Goal: Task Accomplishment & Management: Manage account settings

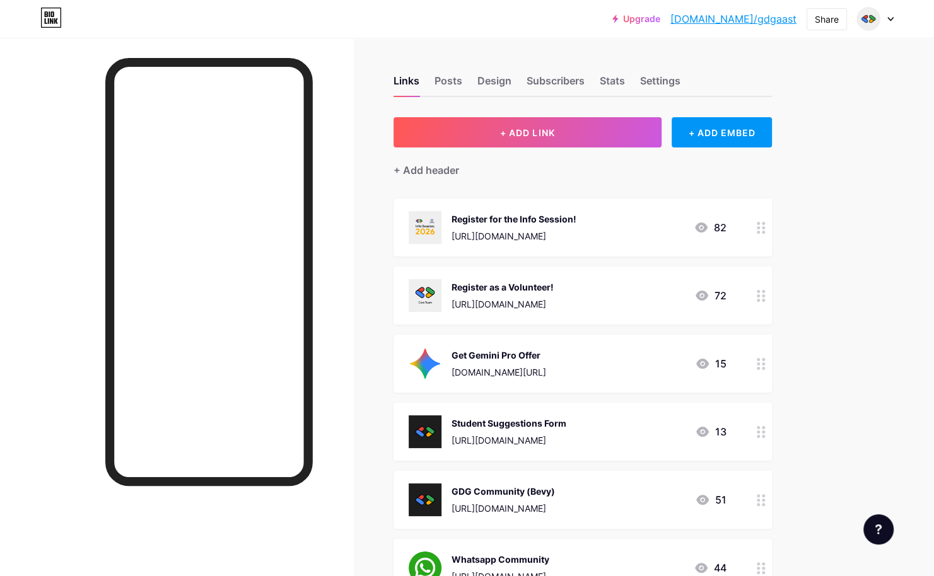
click at [757, 225] on icon at bounding box center [760, 228] width 9 height 12
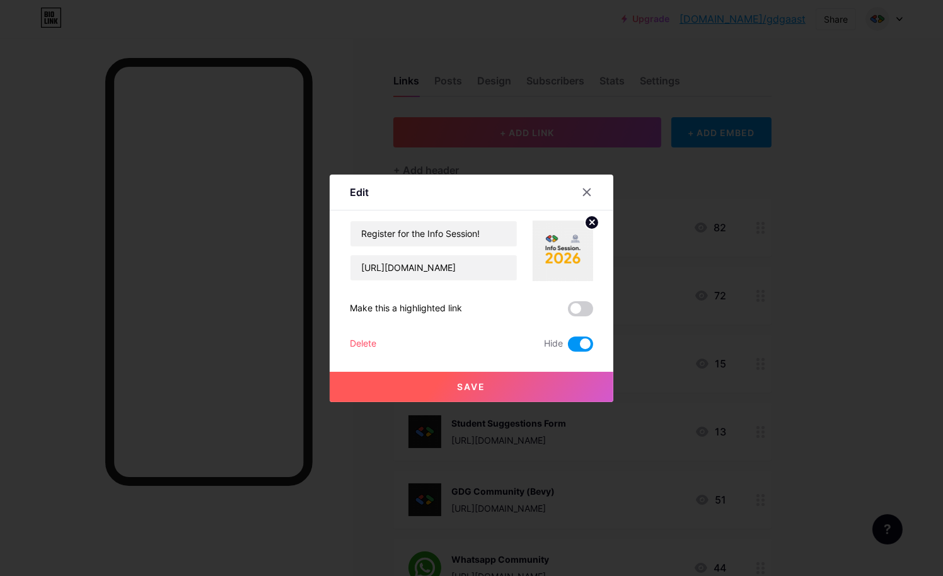
click at [357, 344] on div "Delete" at bounding box center [363, 344] width 26 height 15
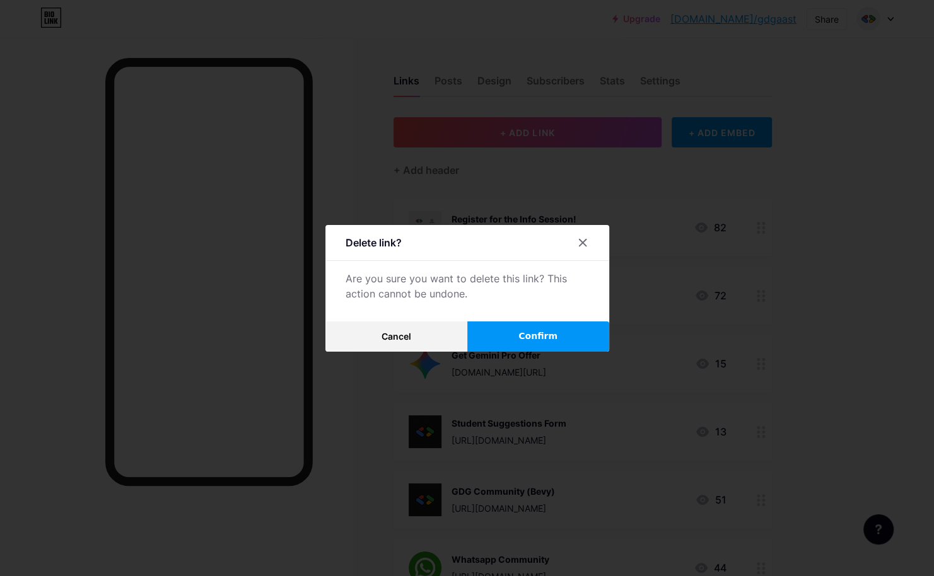
click at [565, 337] on button "Confirm" at bounding box center [538, 336] width 142 height 30
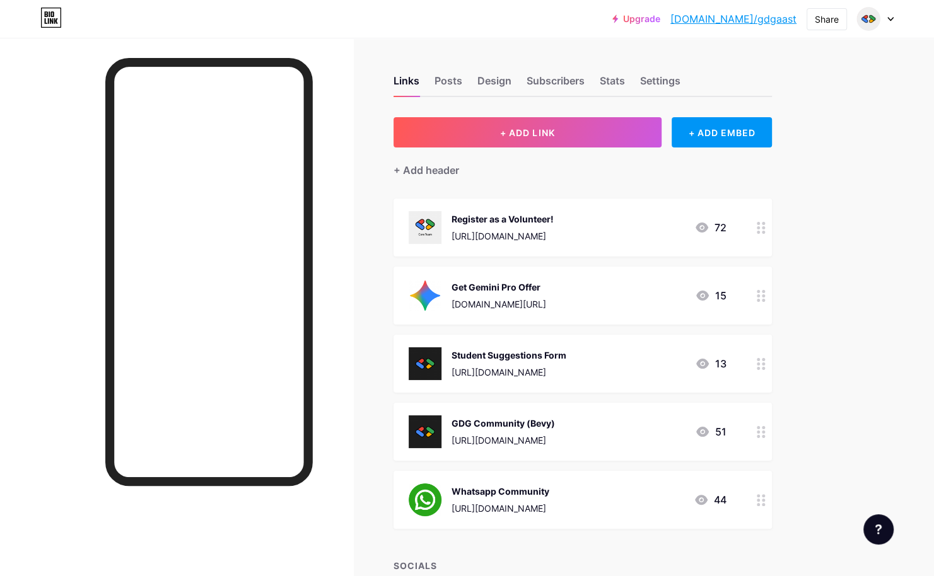
click at [566, 349] on div "Student Suggestions Form" at bounding box center [508, 355] width 115 height 13
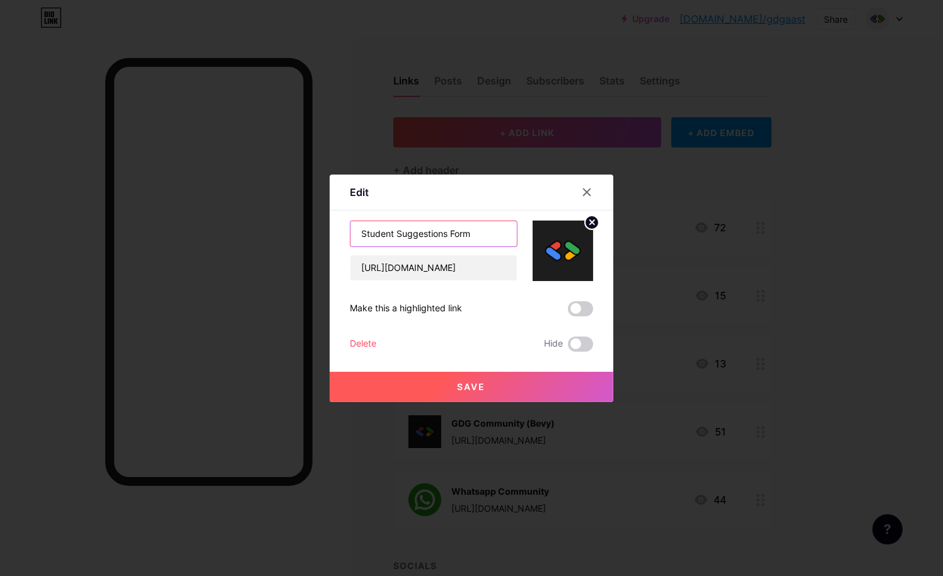
click at [374, 237] on input "Student Suggestions Form" at bounding box center [433, 233] width 166 height 25
type input "Training/Workshop Suggestions Form"
click at [463, 373] on button "Save" at bounding box center [472, 387] width 284 height 30
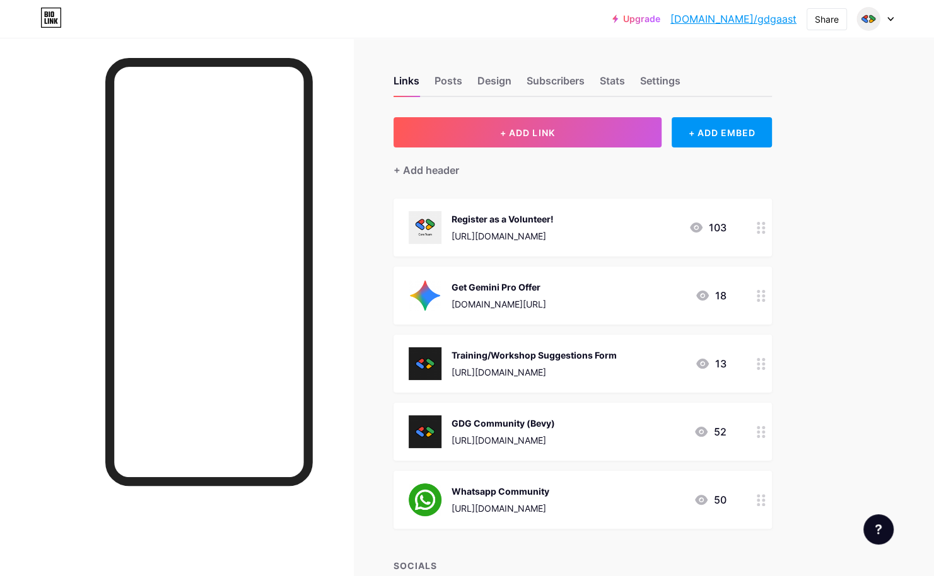
click at [622, 360] on div "Training/Workshop Suggestions Form [URL][DOMAIN_NAME] 13" at bounding box center [567, 363] width 318 height 33
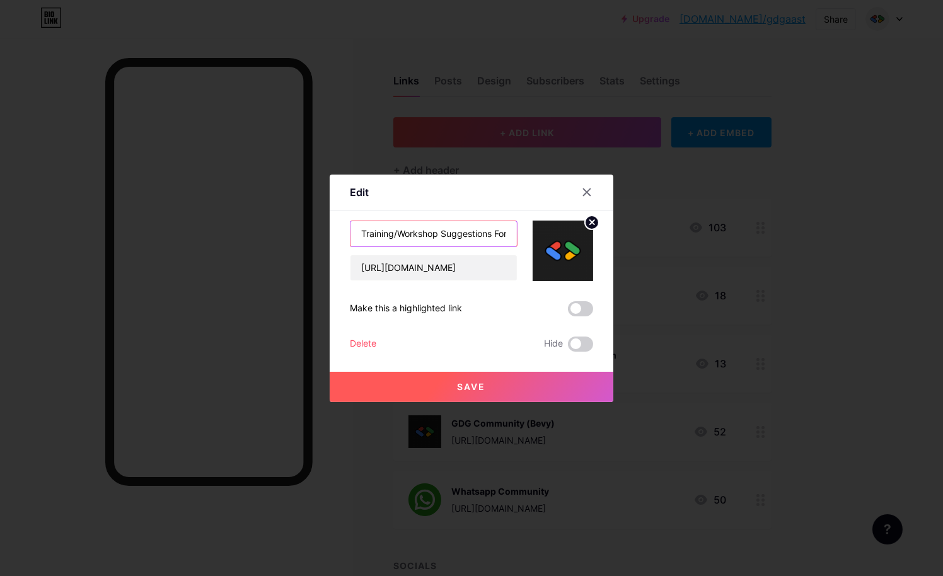
click at [411, 230] on input "Training/Workshop Suggestions Form" at bounding box center [433, 233] width 166 height 25
type input "Event Suggestions Form"
click at [491, 391] on button "Save" at bounding box center [472, 387] width 284 height 30
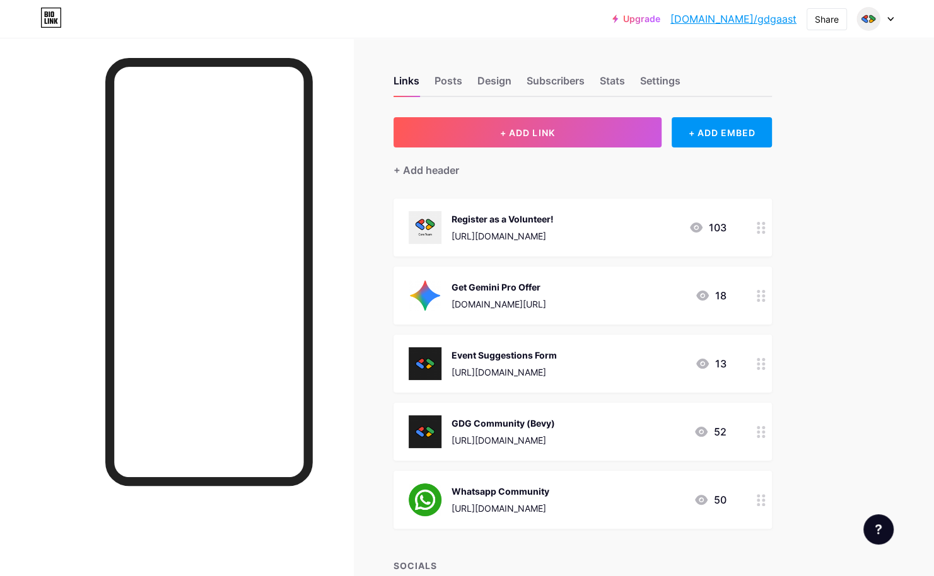
drag, startPoint x: 508, startPoint y: 223, endPoint x: 494, endPoint y: 206, distance: 21.5
click at [494, 206] on div "Register as a Volunteer! [URL][DOMAIN_NAME] 103" at bounding box center [582, 228] width 378 height 58
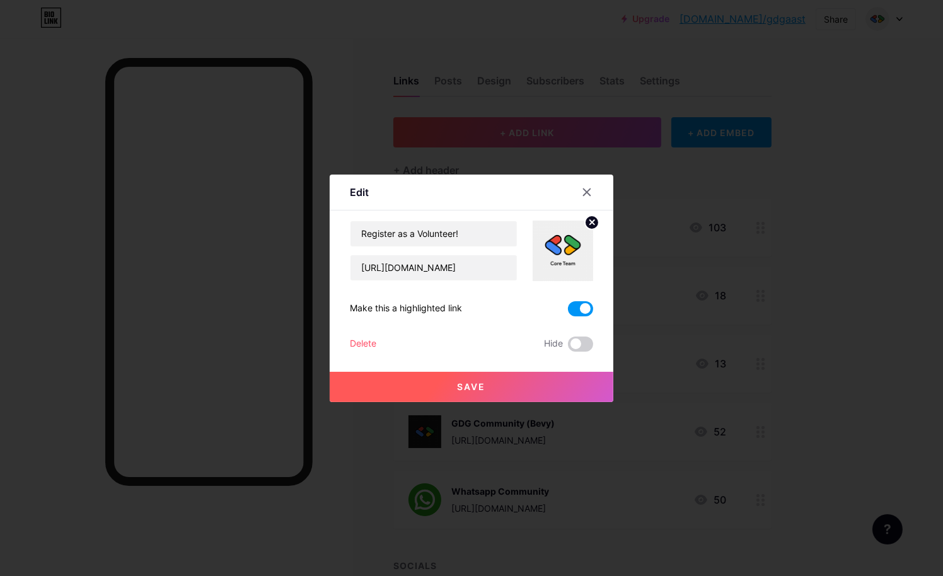
click at [546, 221] on img at bounding box center [563, 251] width 61 height 61
click at [592, 195] on div at bounding box center [587, 192] width 23 height 23
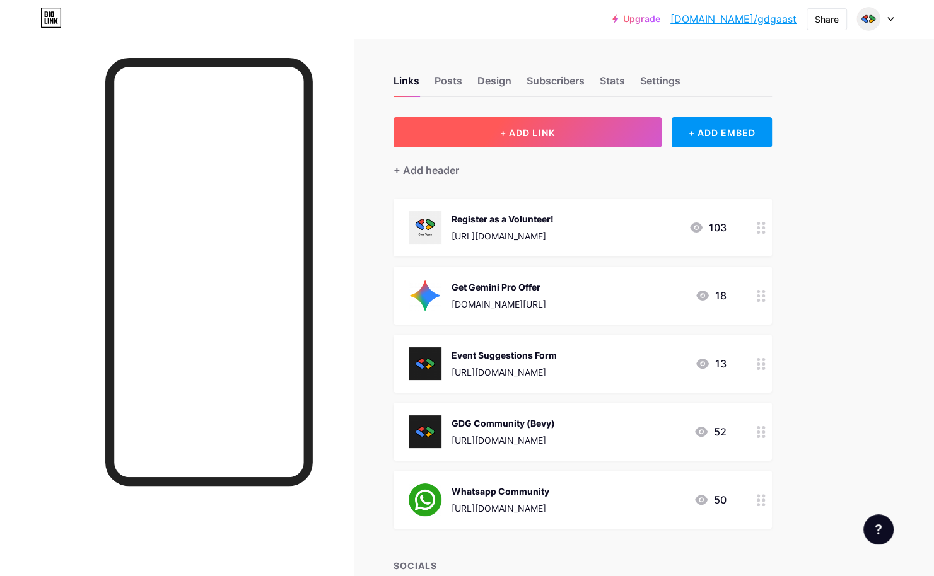
click at [584, 125] on button "+ ADD LINK" at bounding box center [527, 132] width 268 height 30
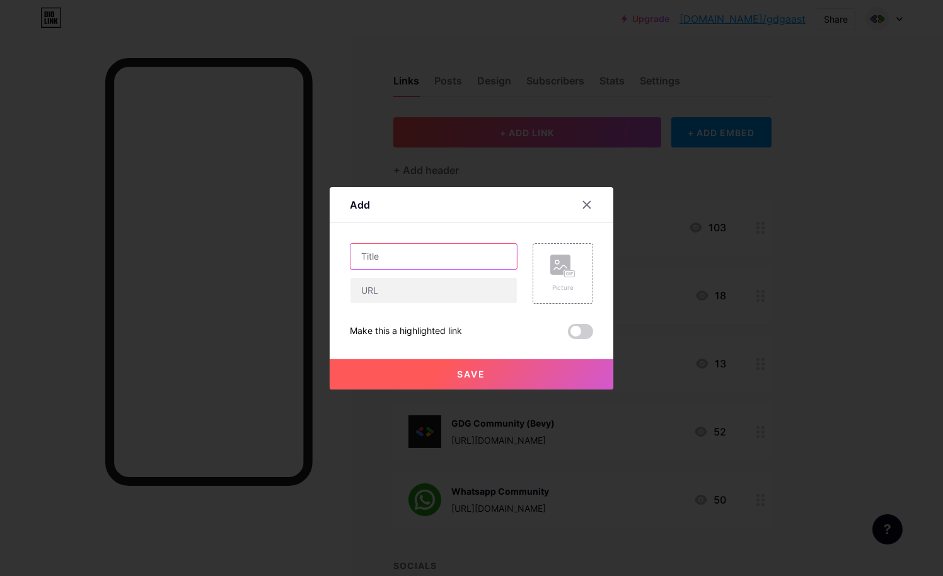
click at [423, 259] on input "text" at bounding box center [433, 256] width 166 height 25
click at [565, 274] on rect at bounding box center [570, 273] width 10 height 6
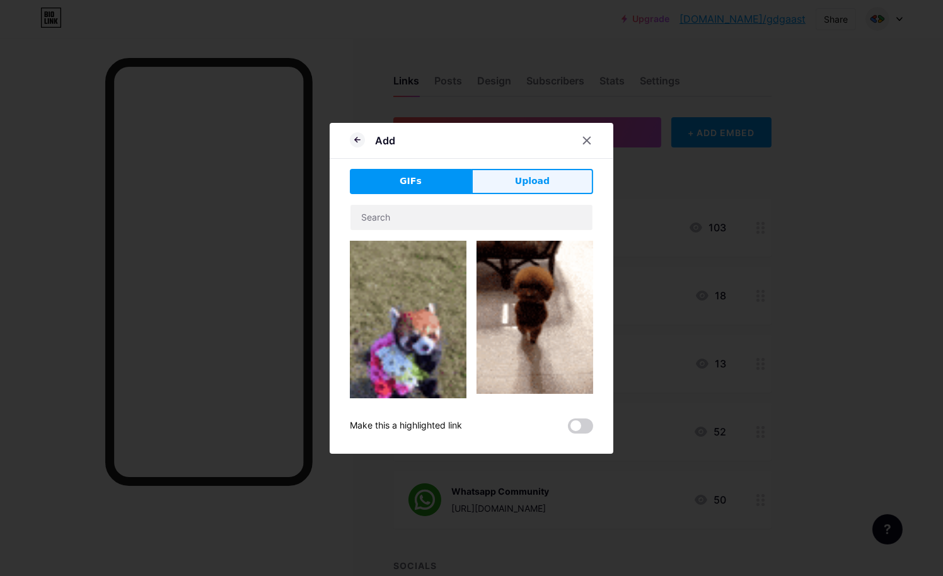
click at [528, 179] on span "Upload" at bounding box center [532, 181] width 35 height 13
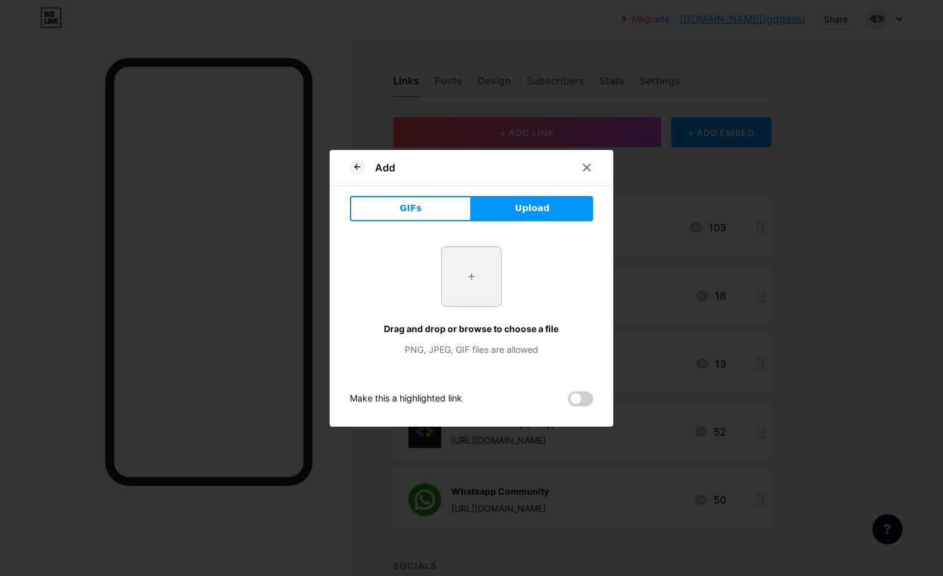
click at [481, 287] on input "file" at bounding box center [471, 276] width 59 height 59
type input "C:\fakepath\gemini-color.png"
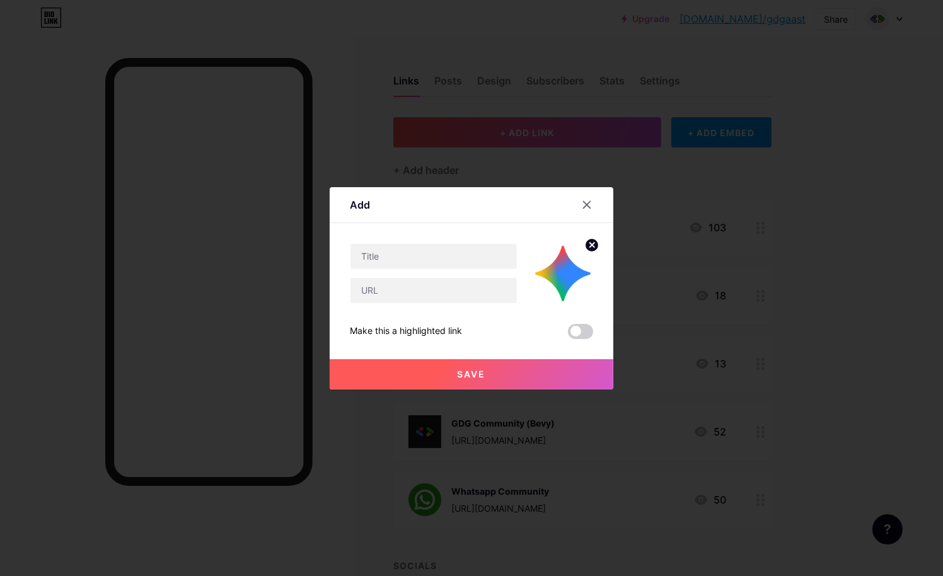
click at [593, 246] on circle at bounding box center [592, 245] width 14 height 14
click at [559, 265] on rect at bounding box center [560, 265] width 20 height 20
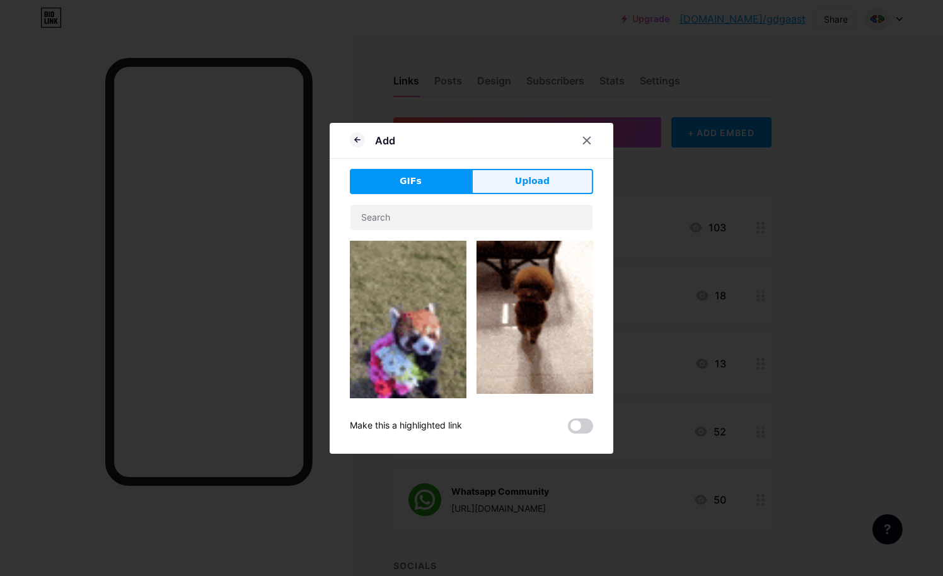
click at [518, 186] on span "Upload" at bounding box center [532, 181] width 35 height 13
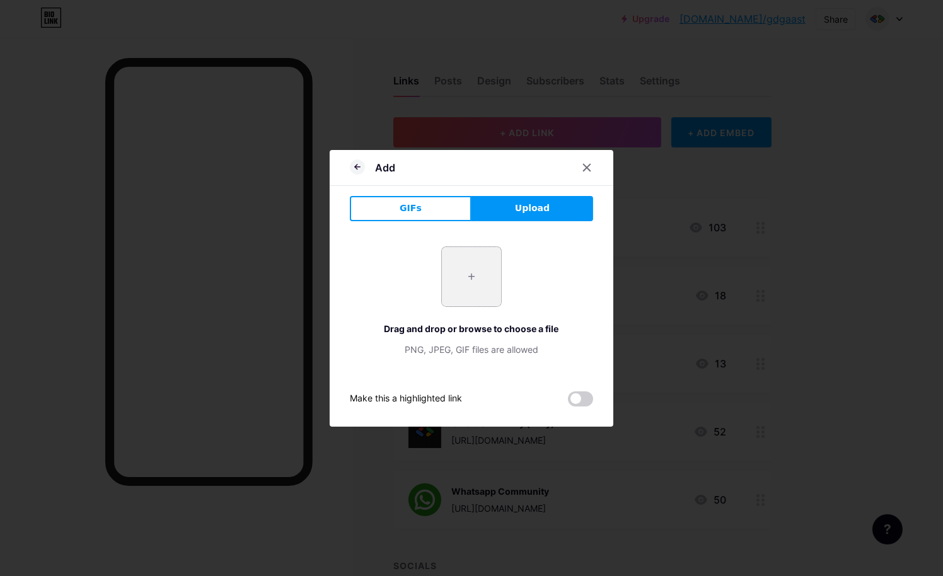
click at [475, 271] on input "file" at bounding box center [471, 276] width 59 height 59
type input "C:\fakepath\Screenshot [DATE] 235438.png"
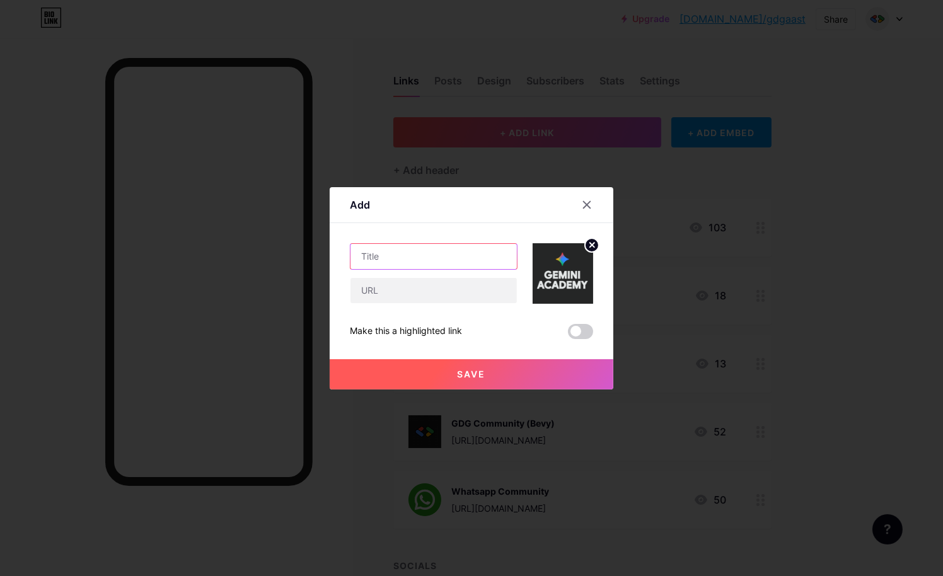
click at [446, 256] on input "text" at bounding box center [433, 256] width 166 height 25
type input "Geminin Academy Online Session"
click at [429, 300] on input "text" at bounding box center [433, 290] width 166 height 25
paste input "[URL][DOMAIN_NAME]"
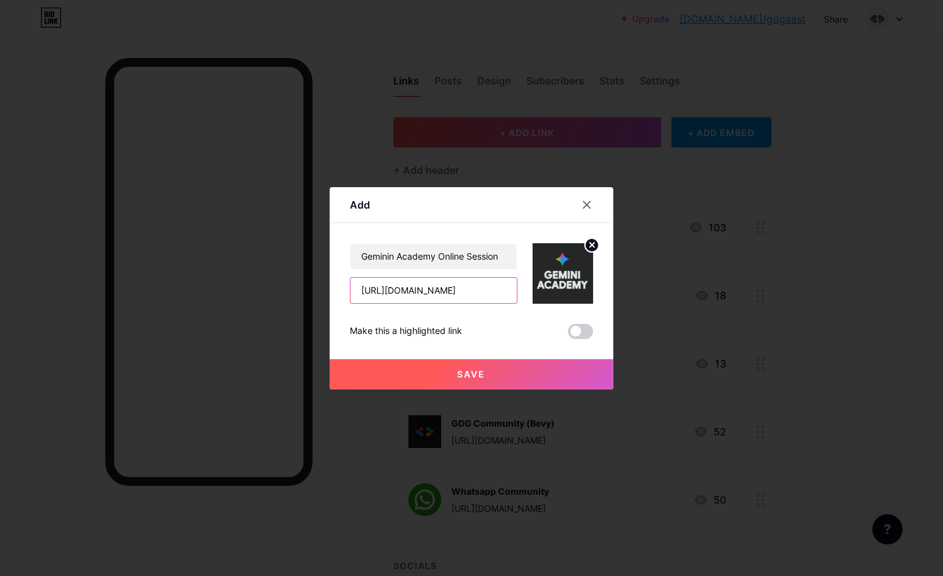
type input "[URL][DOMAIN_NAME]"
click at [451, 311] on div "Geminin Academy Online Session [URL][DOMAIN_NAME] Make this a highlighted link …" at bounding box center [471, 291] width 243 height 96
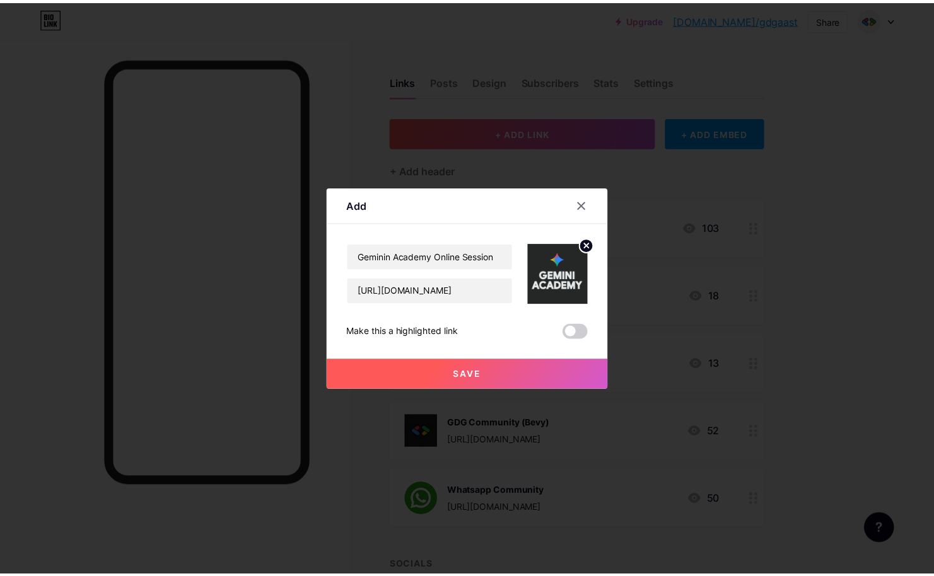
scroll to position [0, 0]
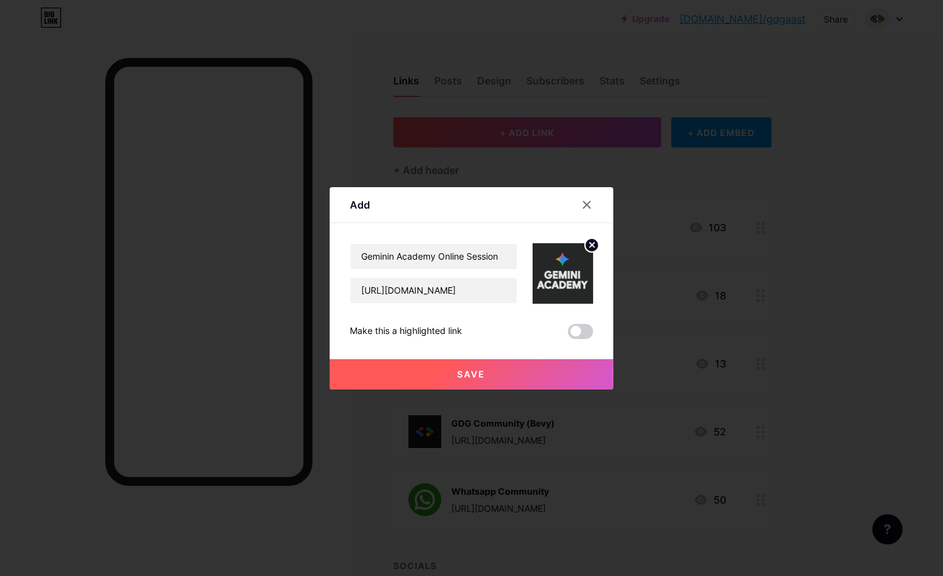
click at [581, 333] on span at bounding box center [580, 331] width 25 height 15
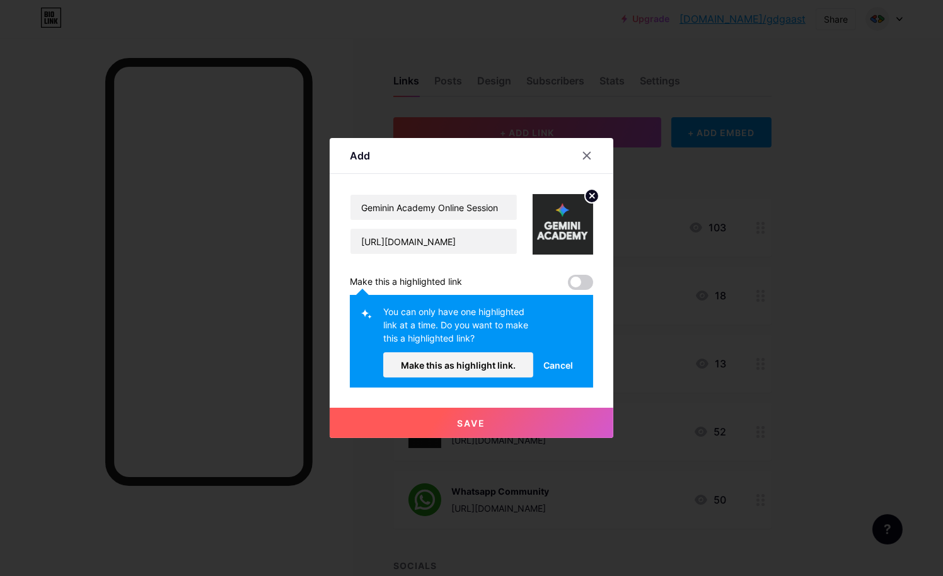
click at [441, 323] on div "You can only have one highlighted link at a time. Do you want to make this a hi…" at bounding box center [458, 328] width 150 height 47
click at [408, 318] on div "You can only have one highlighted link at a time. Do you want to make this a hi…" at bounding box center [458, 328] width 150 height 47
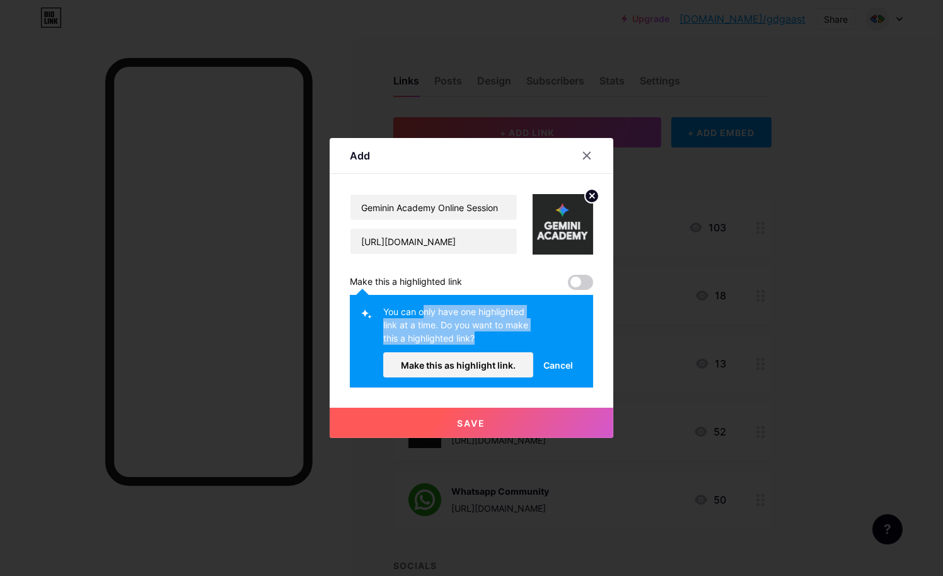
click at [408, 318] on div "You can only have one highlighted link at a time. Do you want to make this a hi…" at bounding box center [458, 328] width 150 height 47
click at [393, 313] on div "You can only have one highlighted link at a time. Do you want to make this a hi…" at bounding box center [458, 328] width 150 height 47
drag, startPoint x: 393, startPoint y: 313, endPoint x: 463, endPoint y: 333, distance: 73.4
click at [463, 333] on div "You can only have one highlighted link at a time. Do you want to make this a hi…" at bounding box center [458, 328] width 150 height 47
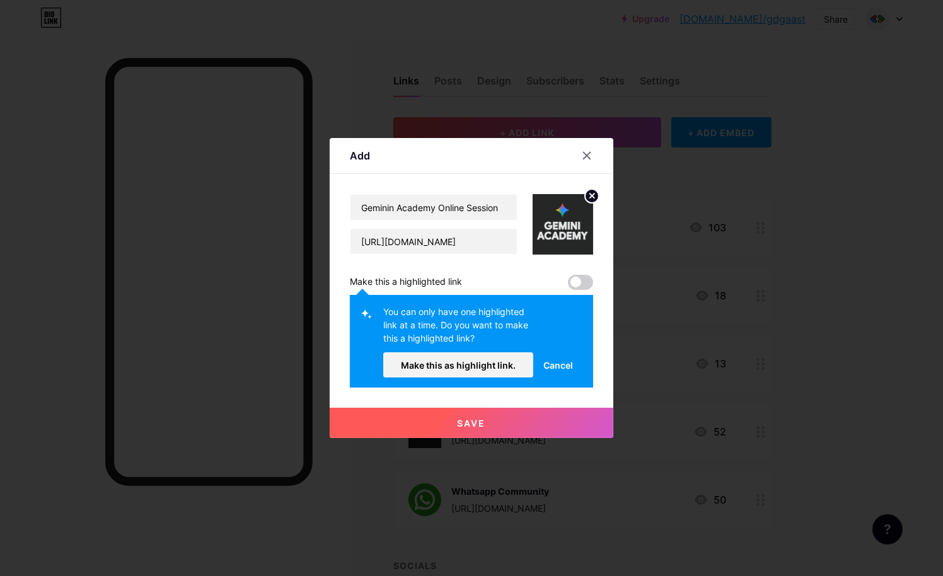
click at [463, 333] on div "You can only have one highlighted link at a time. Do you want to make this a hi…" at bounding box center [458, 328] width 150 height 47
click at [470, 321] on div "You can only have one highlighted link at a time. Do you want to make this a hi…" at bounding box center [458, 328] width 150 height 47
click at [553, 364] on span "Cancel" at bounding box center [558, 365] width 30 height 13
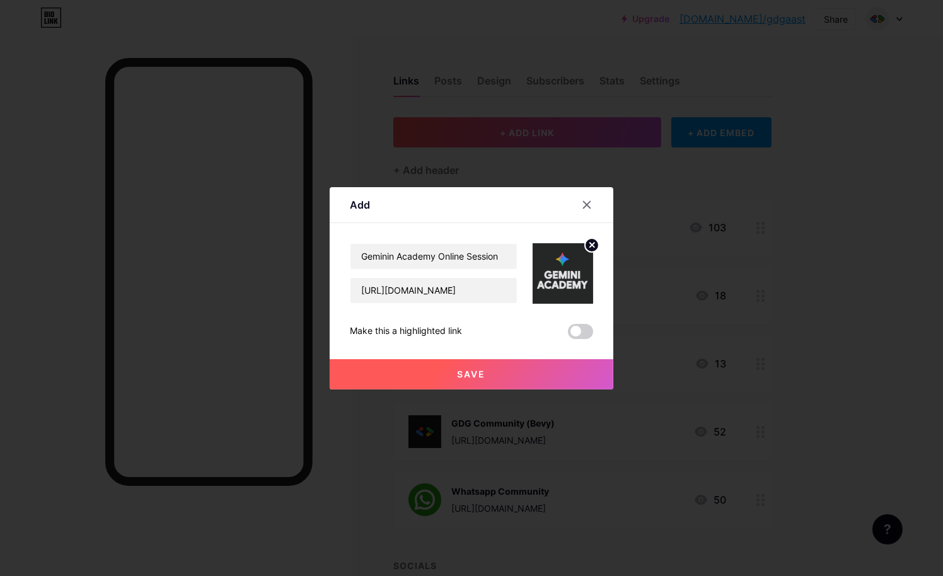
click at [497, 374] on button "Save" at bounding box center [472, 374] width 284 height 30
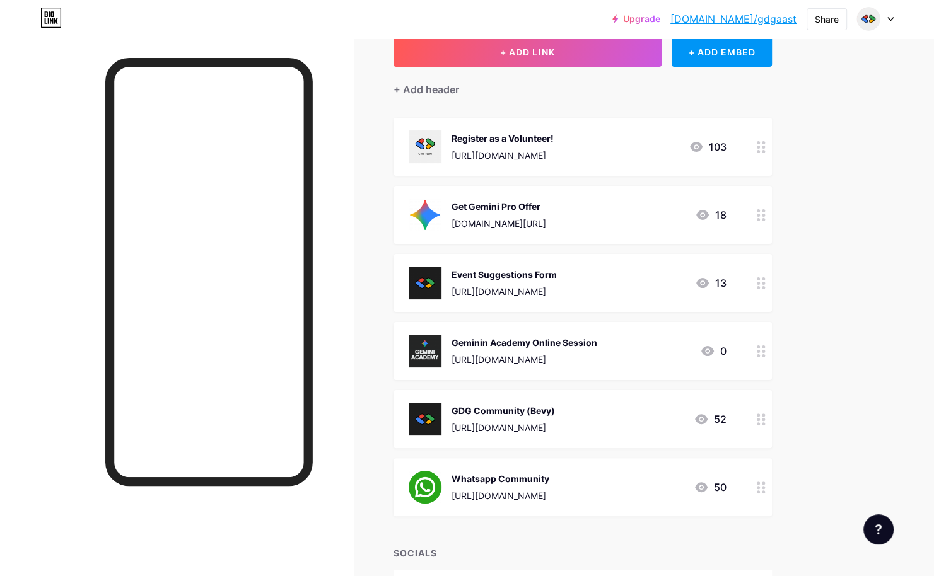
scroll to position [126, 0]
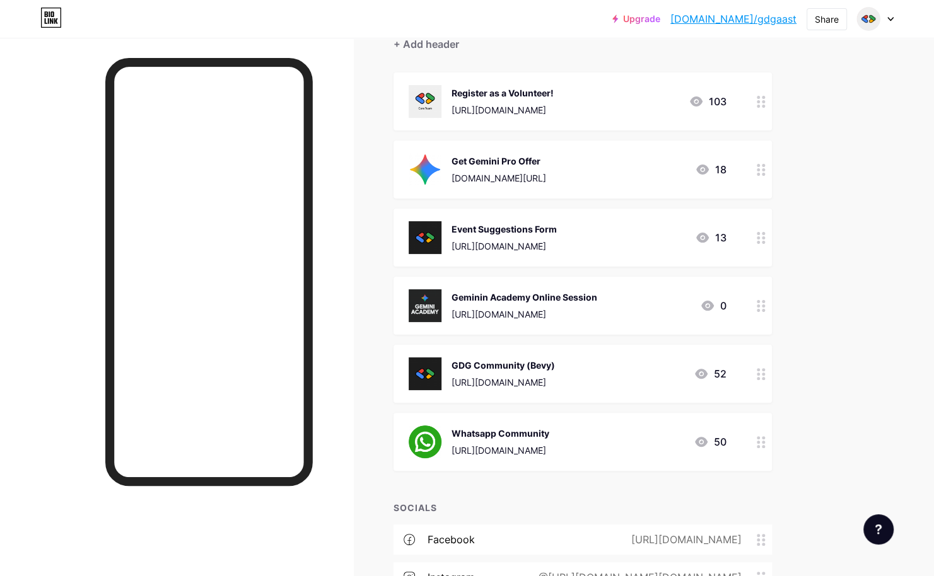
drag, startPoint x: 620, startPoint y: 310, endPoint x: 636, endPoint y: 282, distance: 31.7
click at [627, 256] on span "Register as a Volunteer! [URL][DOMAIN_NAME] 103 Get Gemini Pro Offer [DOMAIN_NA…" at bounding box center [582, 271] width 378 height 398
click at [848, 303] on div "Upgrade [DOMAIN_NAME]/gdgaas... [DOMAIN_NAME]/gdgaast Share Switch accounts GDG…" at bounding box center [467, 321] width 934 height 895
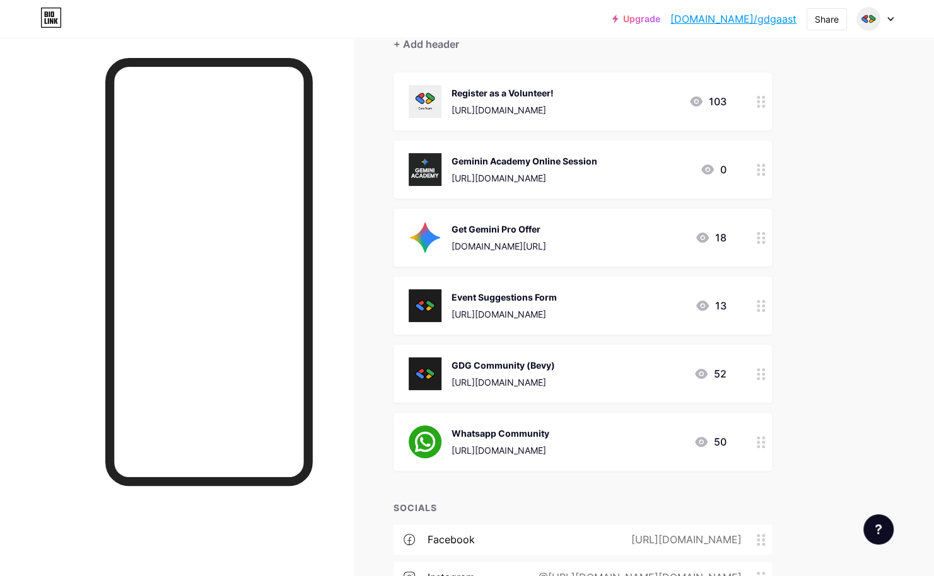
click at [613, 174] on div "Geminin Academy Online Session [URL][DOMAIN_NAME] 0" at bounding box center [567, 169] width 318 height 33
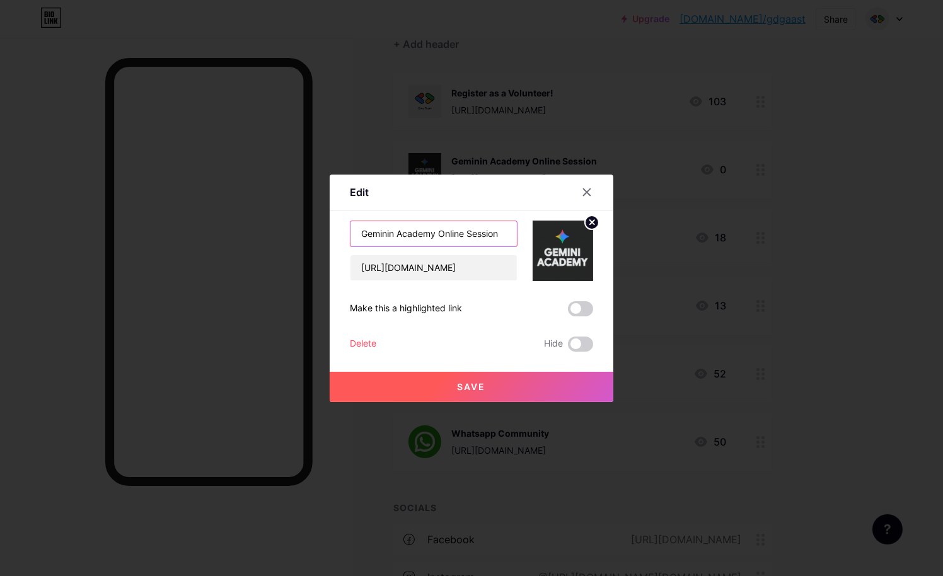
click at [393, 234] on input "Geminin Academy Online Session" at bounding box center [433, 233] width 166 height 25
type input "Gemini Academy Online Session"
click at [467, 386] on span "Save" at bounding box center [472, 386] width 28 height 11
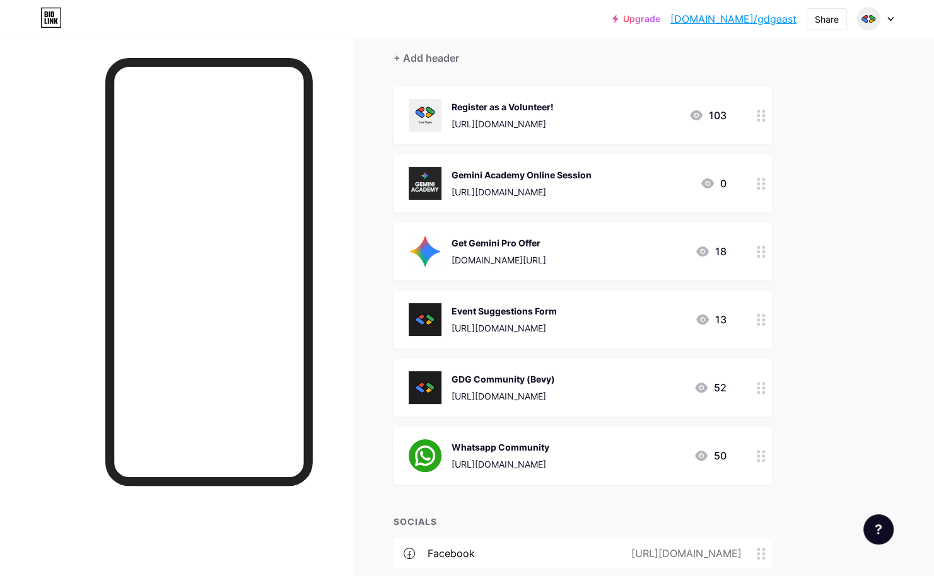
scroll to position [110, 0]
